Goal: Navigation & Orientation: Find specific page/section

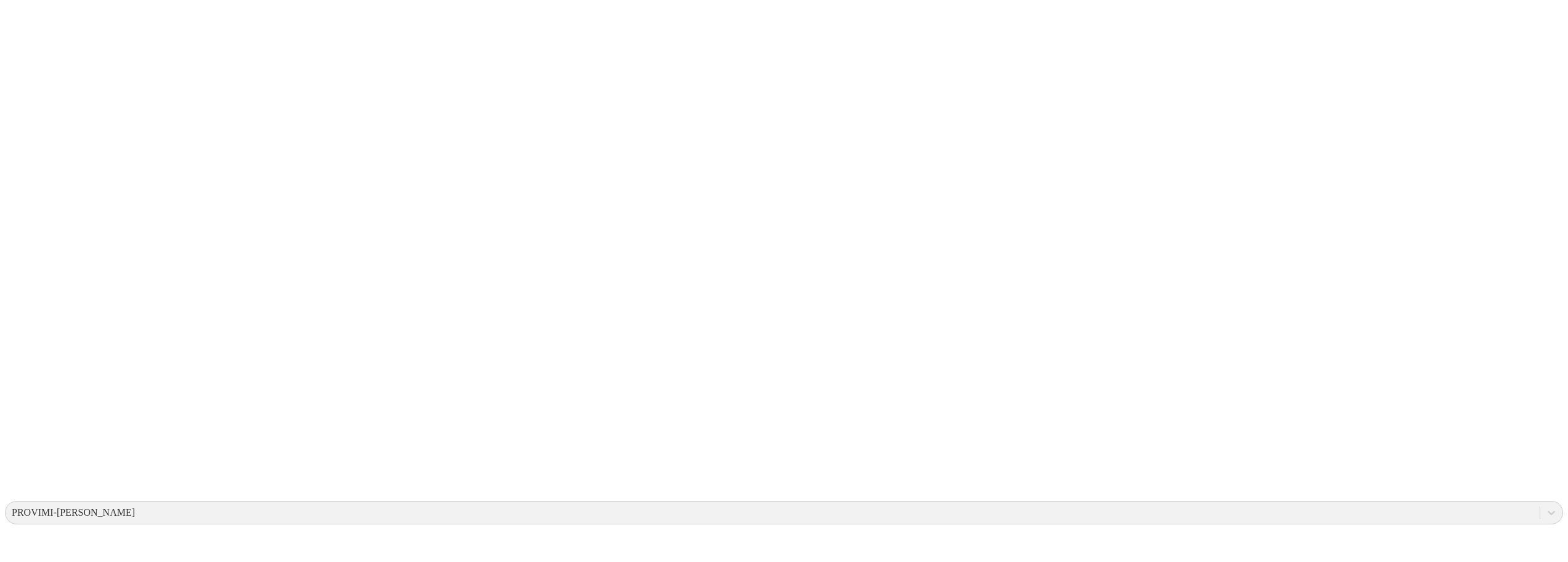
click at [1388, 503] on div "PROVIMI-[PERSON_NAME]" at bounding box center [773, 512] width 1534 height 18
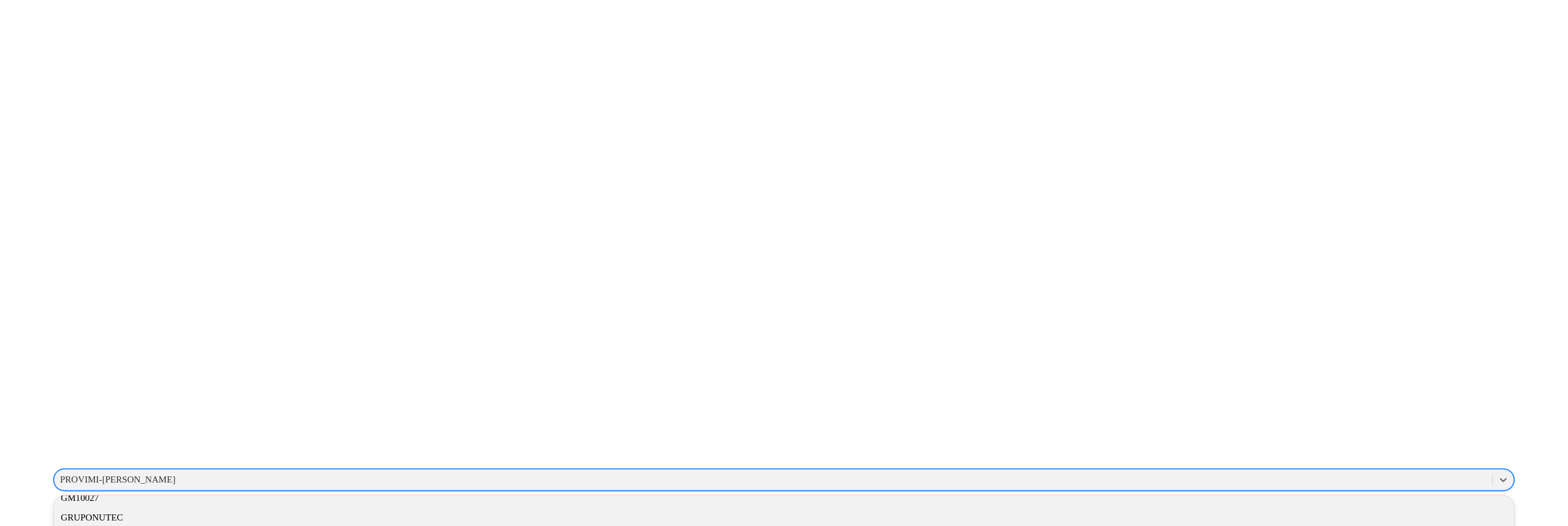
scroll to position [613, 0]
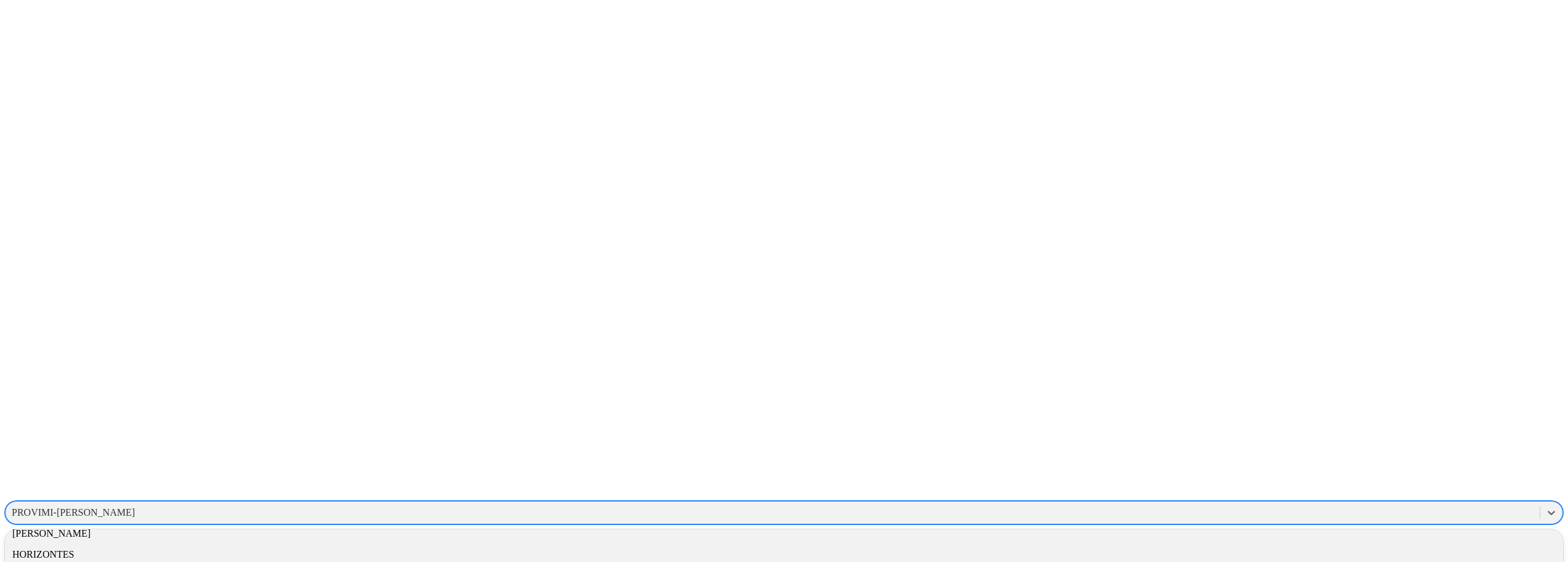
click at [1398, 460] on div "GM10027" at bounding box center [784, 471] width 1558 height 21
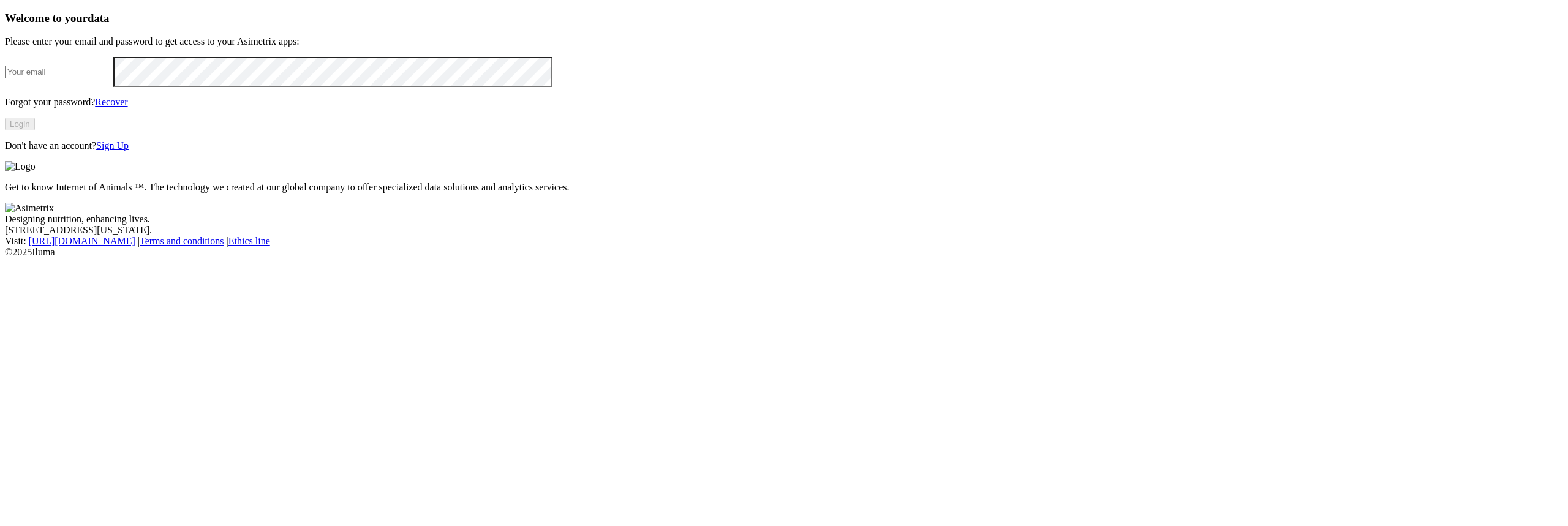
type input "juan.betancur@asimetrix.co"
click at [422, 38] on div "Welcome to your data Please enter your email and password to get access to your…" at bounding box center [784, 82] width 1558 height 140
click at [423, 27] on div "Welcome to your data Please enter your email and password to get access to your…" at bounding box center [784, 82] width 1558 height 140
click at [35, 130] on button "Login" at bounding box center [20, 124] width 30 height 13
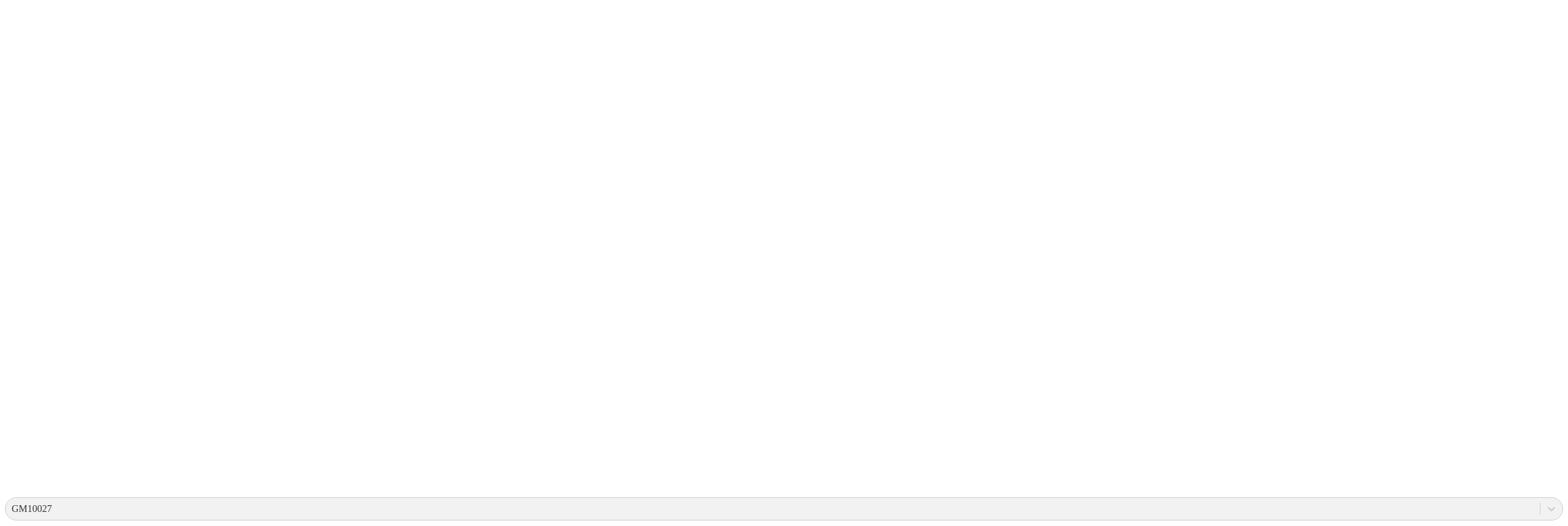
click at [1395, 499] on div "GM10027" at bounding box center [772, 509] width 1535 height 18
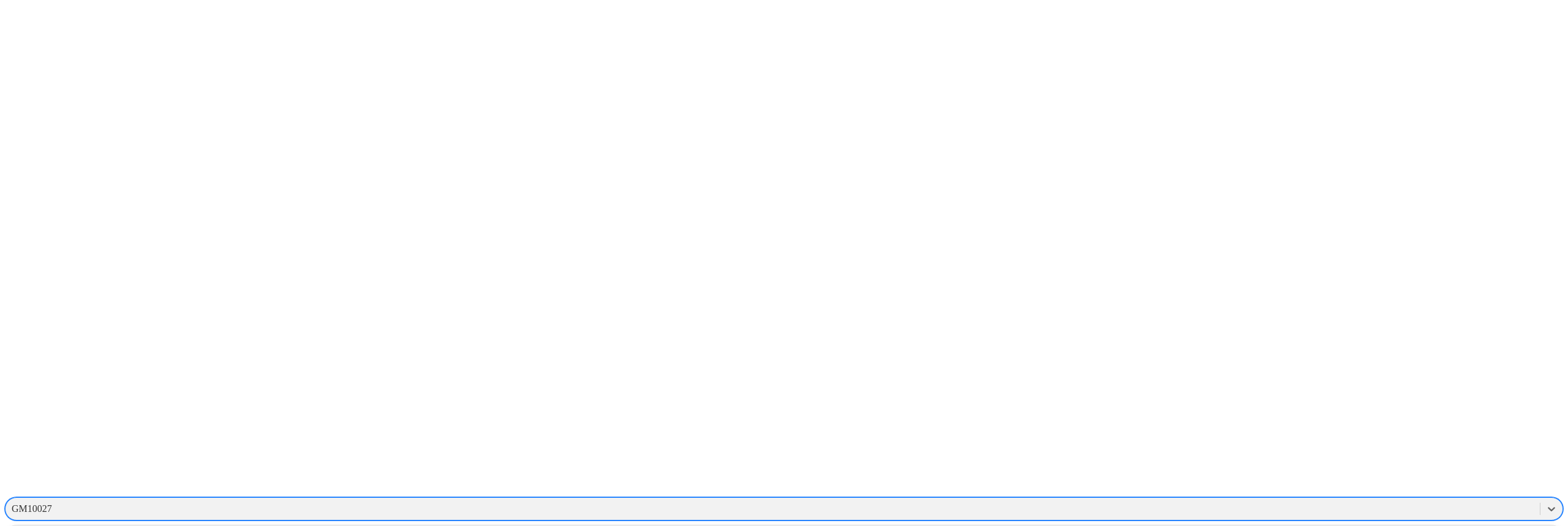
click at [1369, 499] on div "GM10027" at bounding box center [772, 509] width 1535 height 18
click at [1373, 517] on div "EXPERIMENTALCERDOS" at bounding box center [784, 527] width 1558 height 21
click at [1381, 499] on div "EXPERIMENTALCERDOS" at bounding box center [772, 509] width 1535 height 18
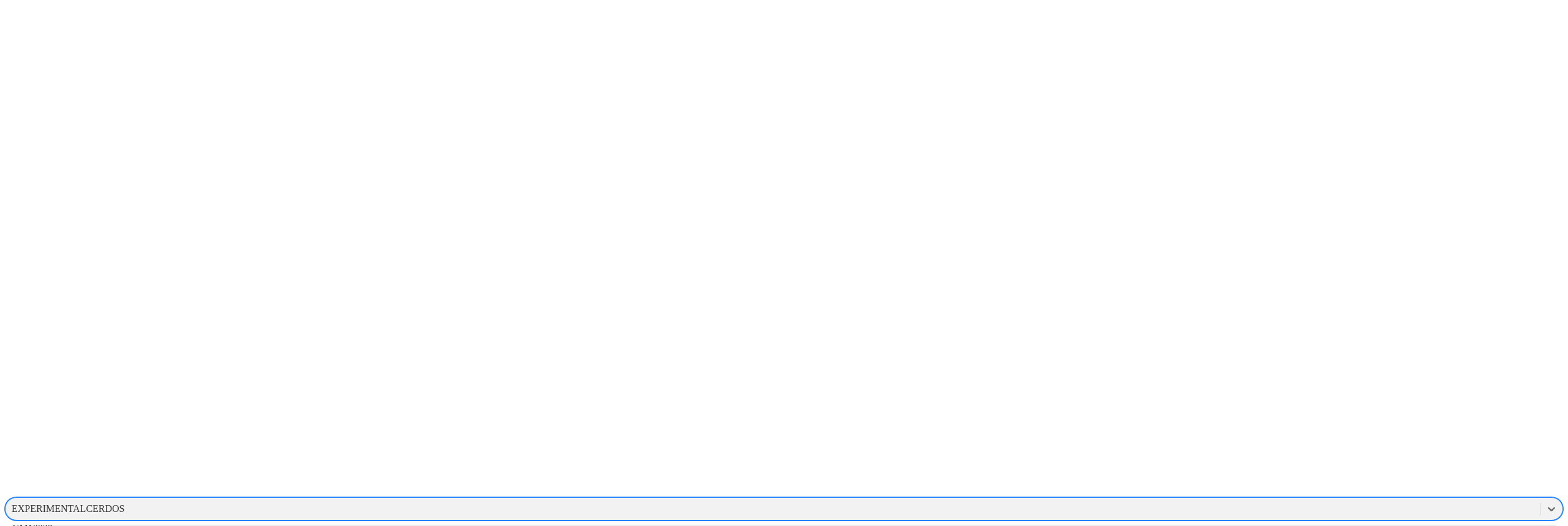
click at [1380, 518] on div "GM10027" at bounding box center [784, 529] width 1558 height 21
click at [1378, 499] on div "GM10027" at bounding box center [772, 509] width 1535 height 18
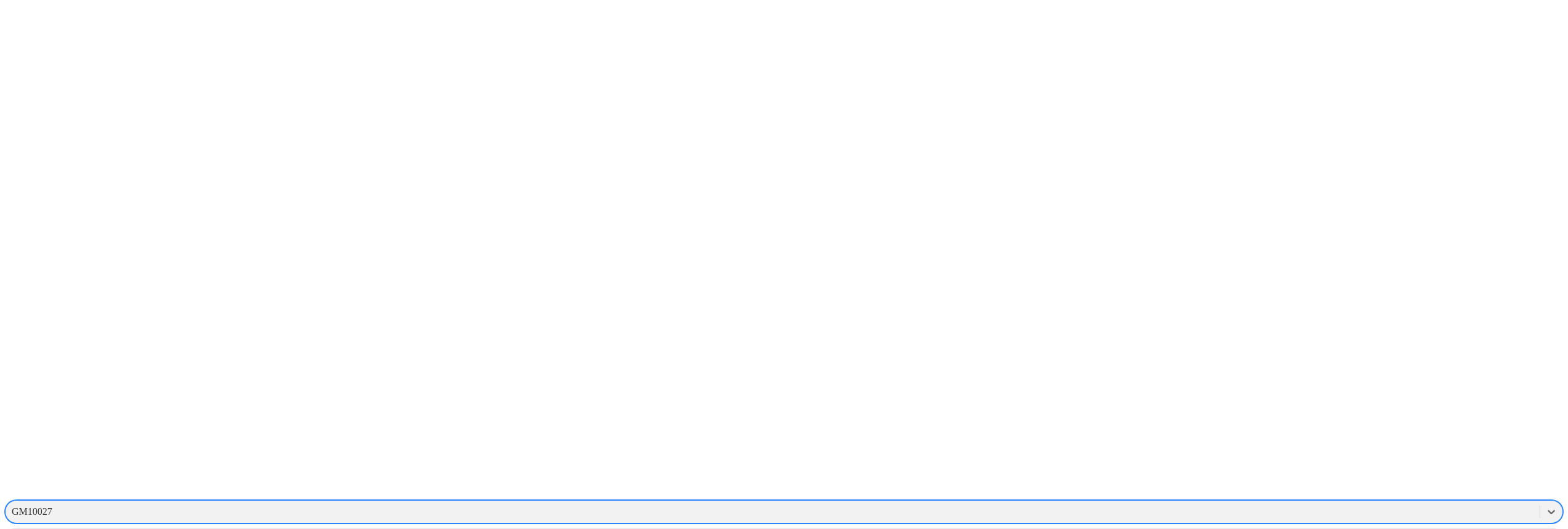
click at [1330, 502] on div "GM10027" at bounding box center [773, 511] width 1534 height 18
